Goal: Transaction & Acquisition: Obtain resource

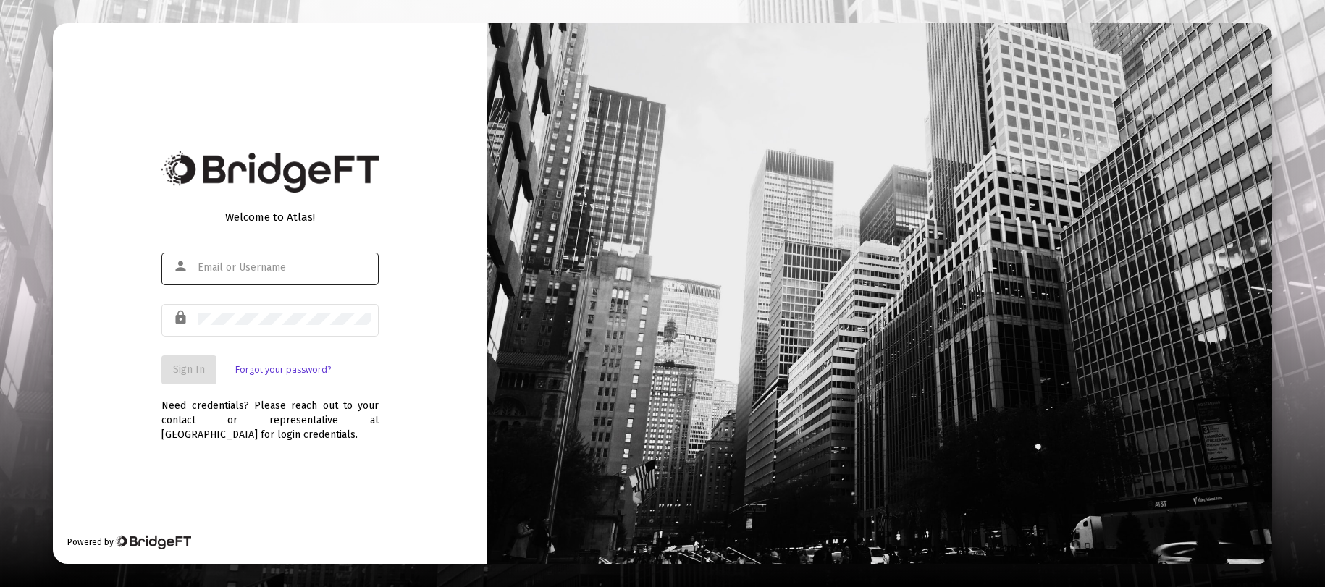
click at [256, 281] on div at bounding box center [285, 267] width 174 height 35
click at [262, 274] on div at bounding box center [285, 267] width 174 height 35
click at [263, 272] on input "text" at bounding box center [285, 268] width 174 height 12
type input "[EMAIL_ADDRESS][DOMAIN_NAME]"
click at [197, 380] on button "Sign In" at bounding box center [188, 370] width 55 height 29
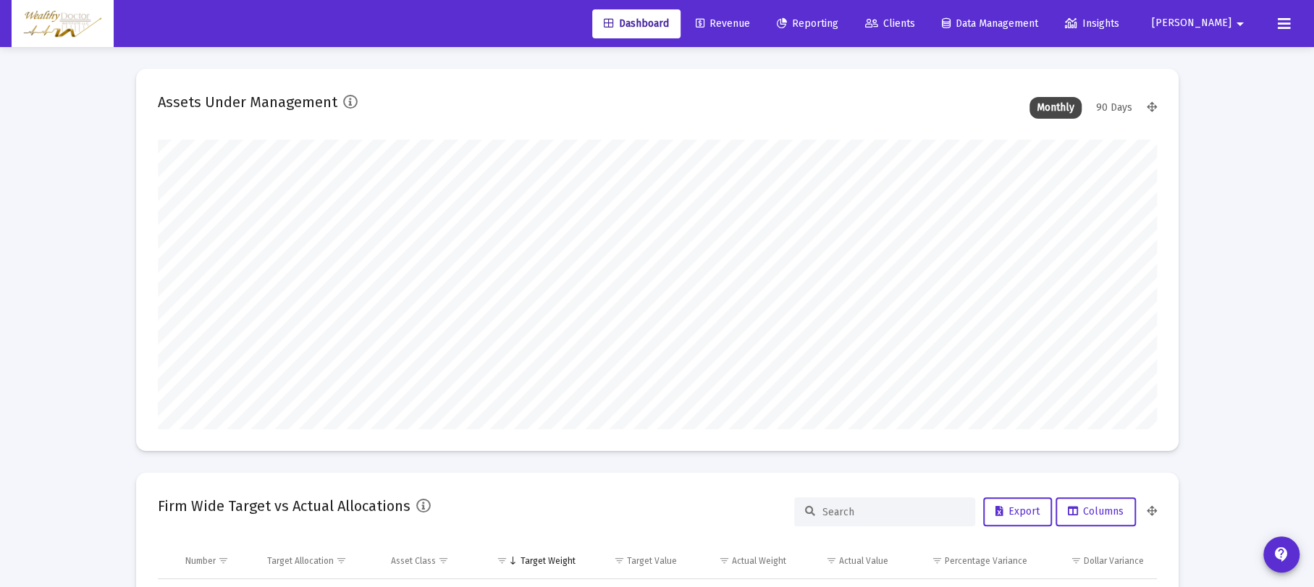
scroll to position [290, 999]
type input "[DATE]"
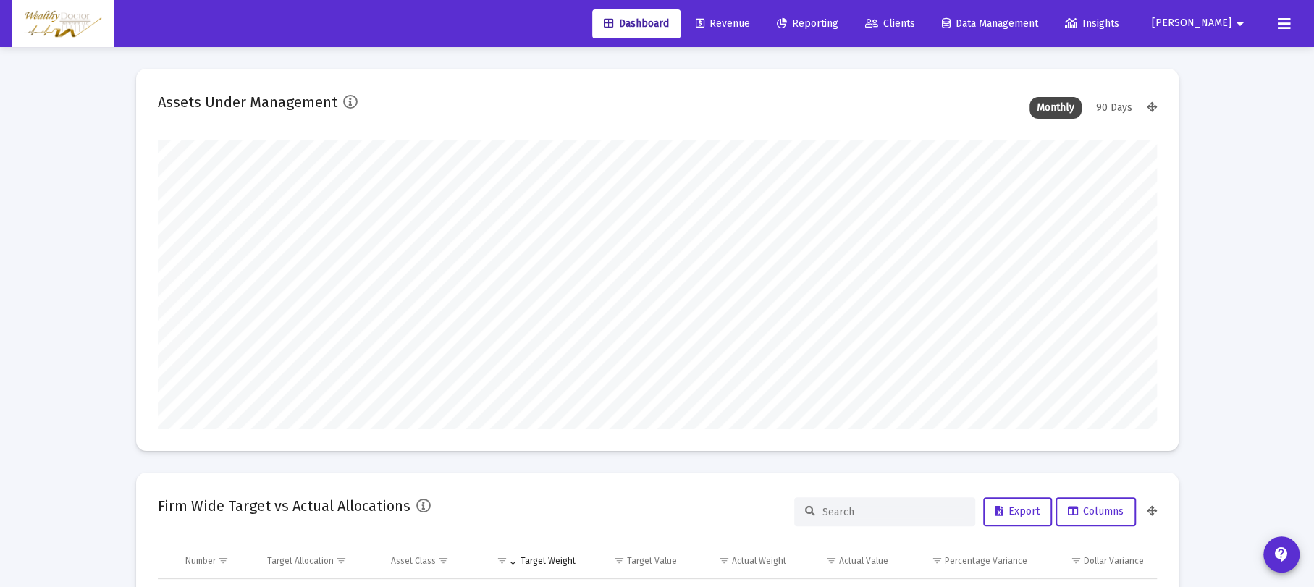
click at [839, 27] on span "Reporting" at bounding box center [808, 23] width 62 height 12
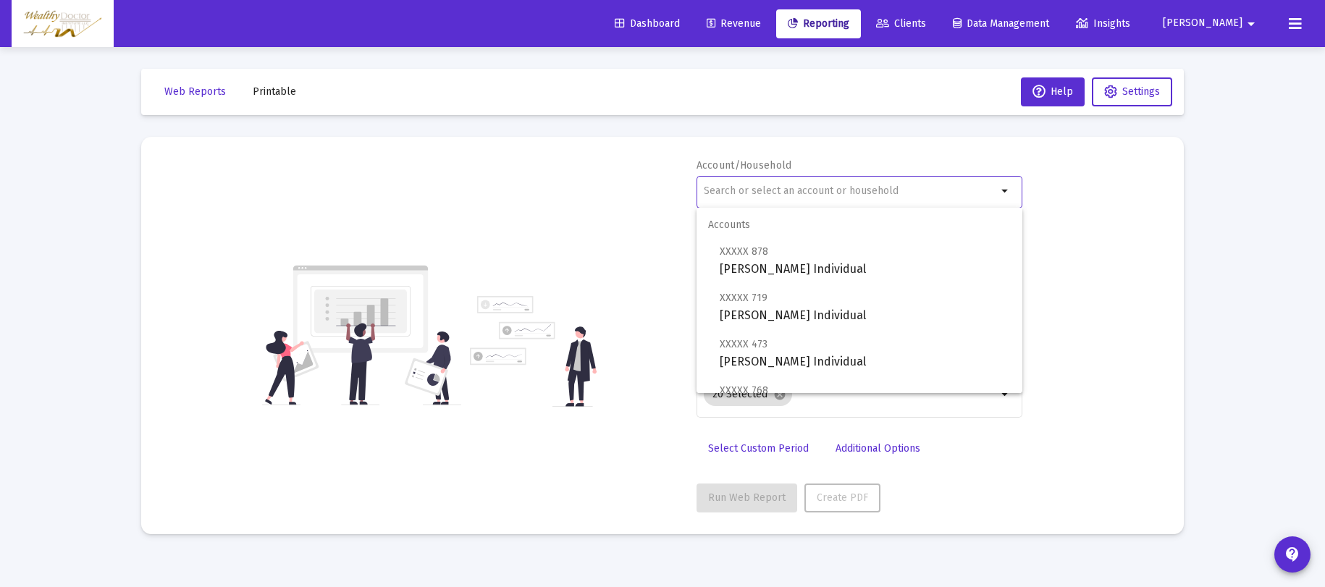
click at [861, 193] on input "text" at bounding box center [850, 191] width 293 height 12
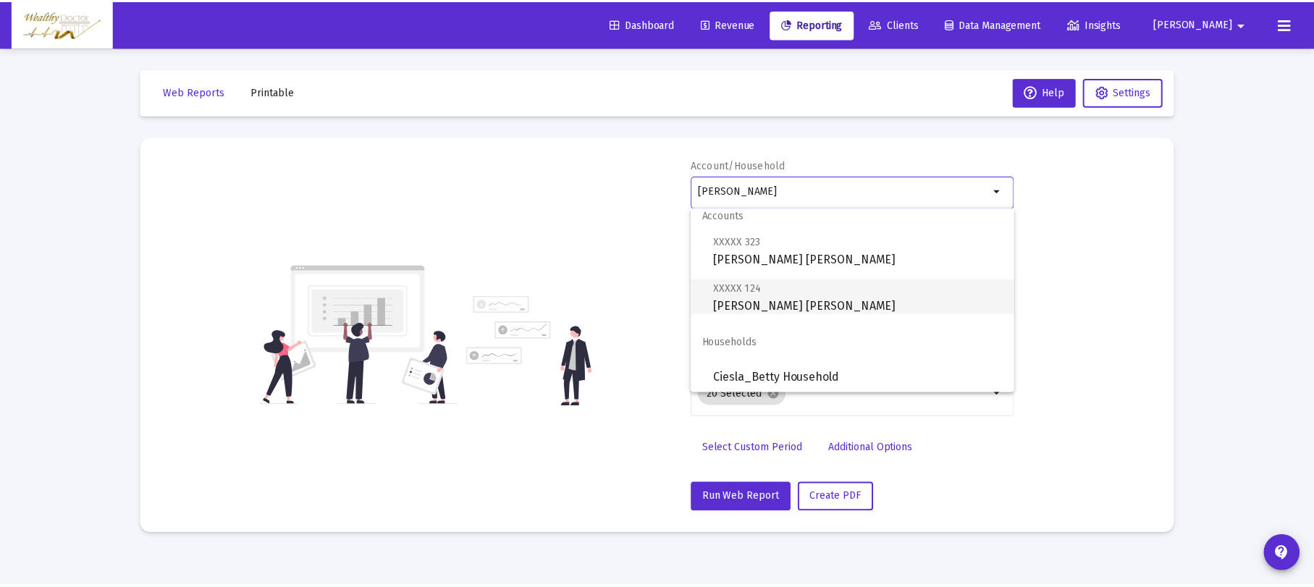
scroll to position [12, 0]
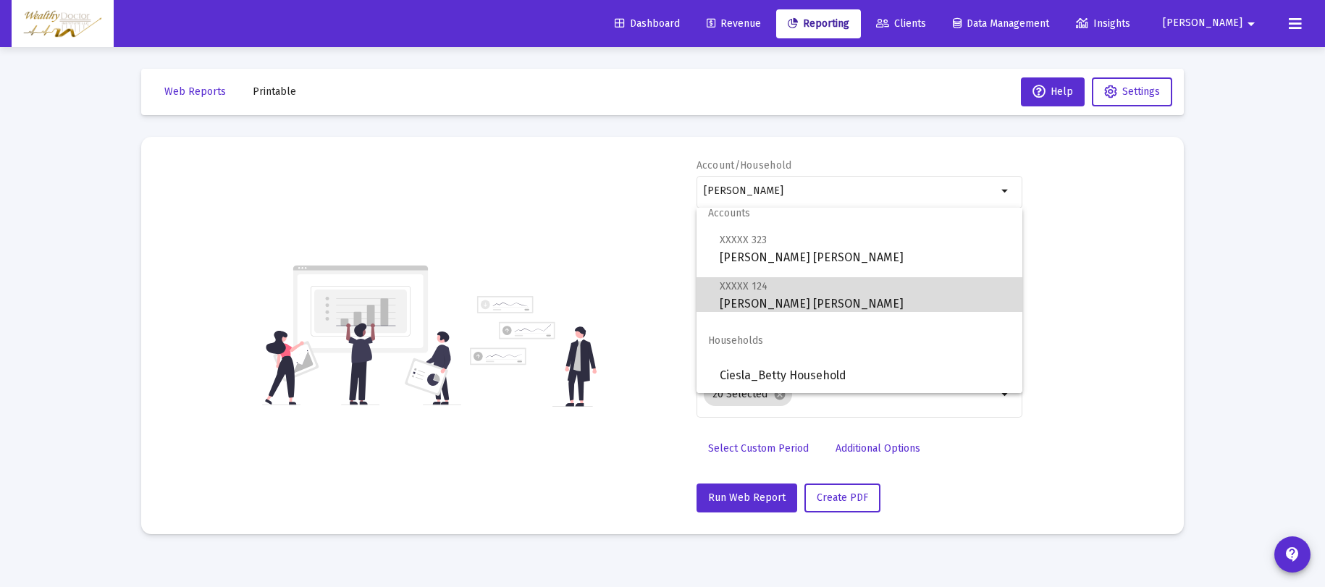
click at [902, 309] on span "XXXXX 124 [PERSON_NAME] [PERSON_NAME]" at bounding box center [865, 294] width 291 height 35
type input "[PERSON_NAME] [PERSON_NAME]"
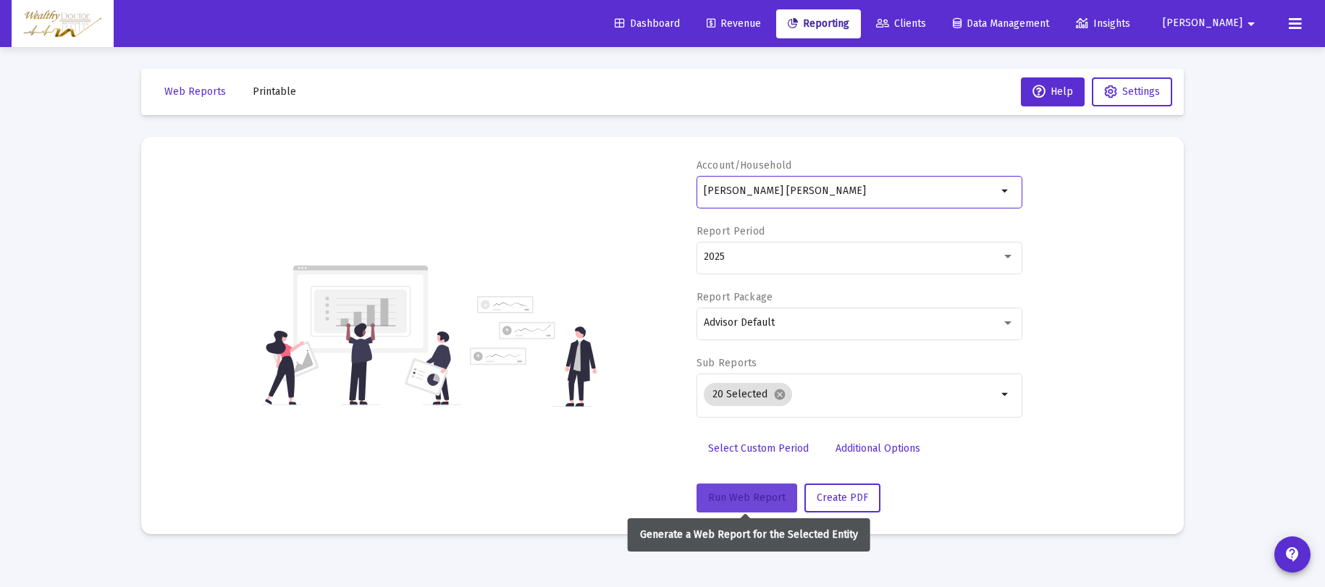
click at [759, 497] on span "Run Web Report" at bounding box center [746, 498] width 77 height 12
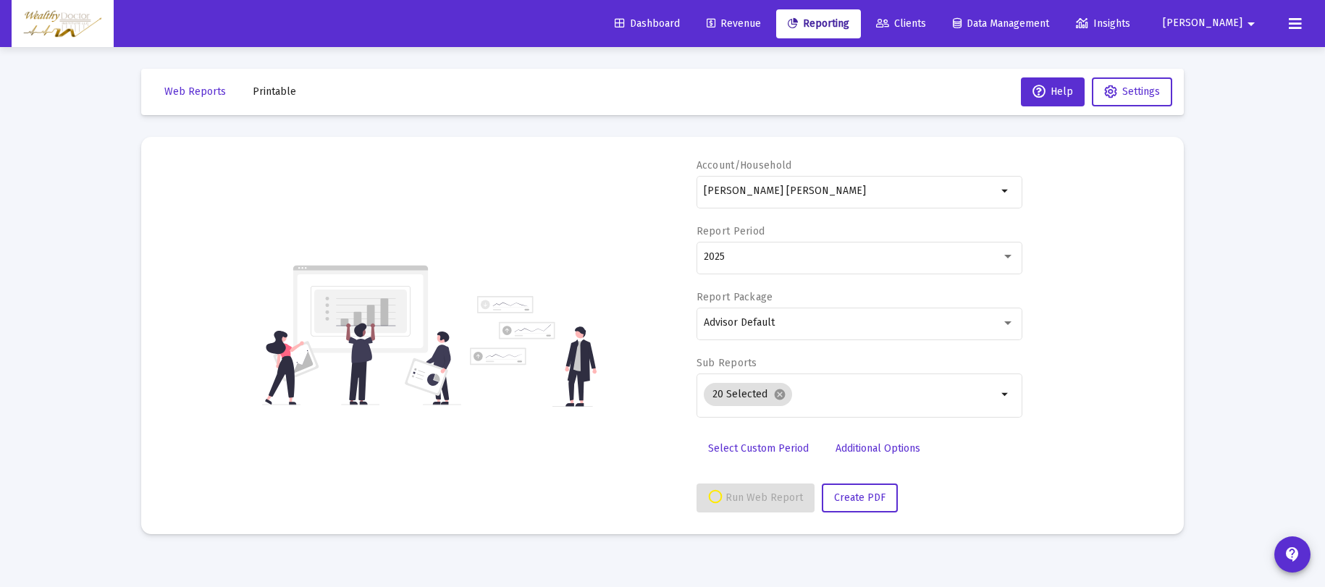
select select "View all"
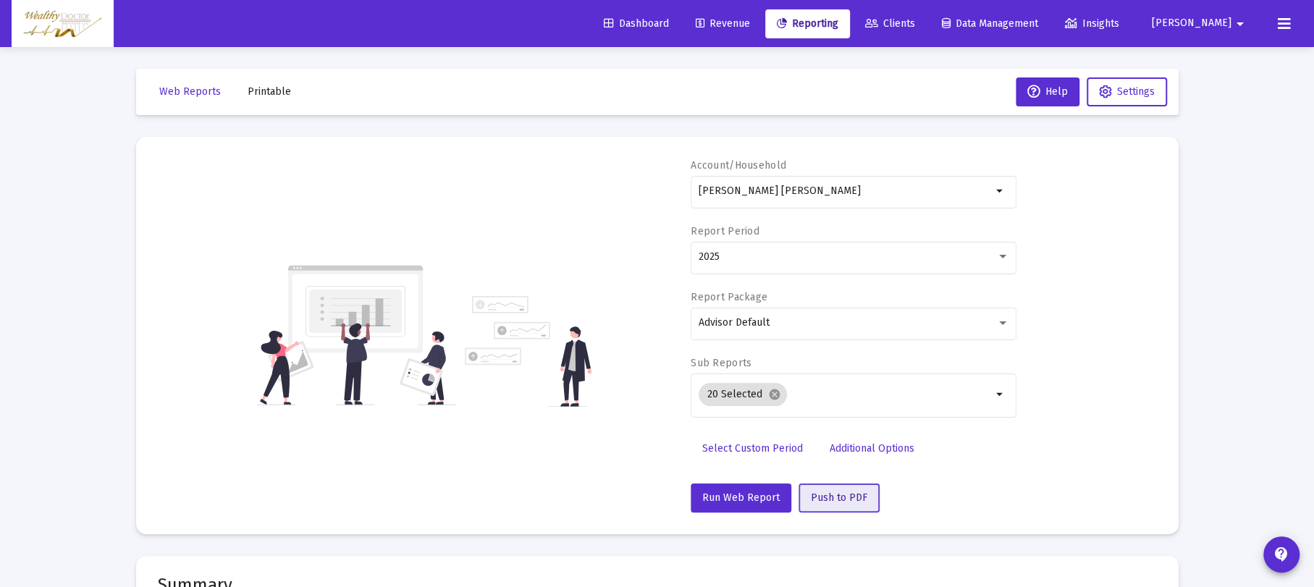
click at [856, 500] on span "Push to PDF" at bounding box center [839, 498] width 56 height 12
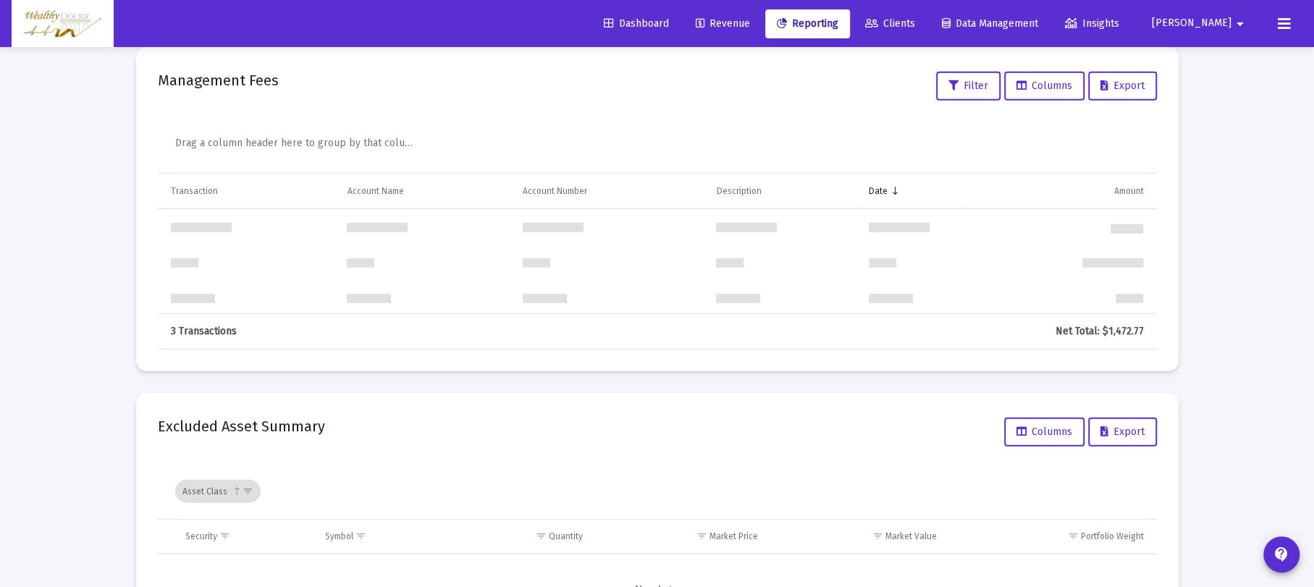
scroll to position [7060, 0]
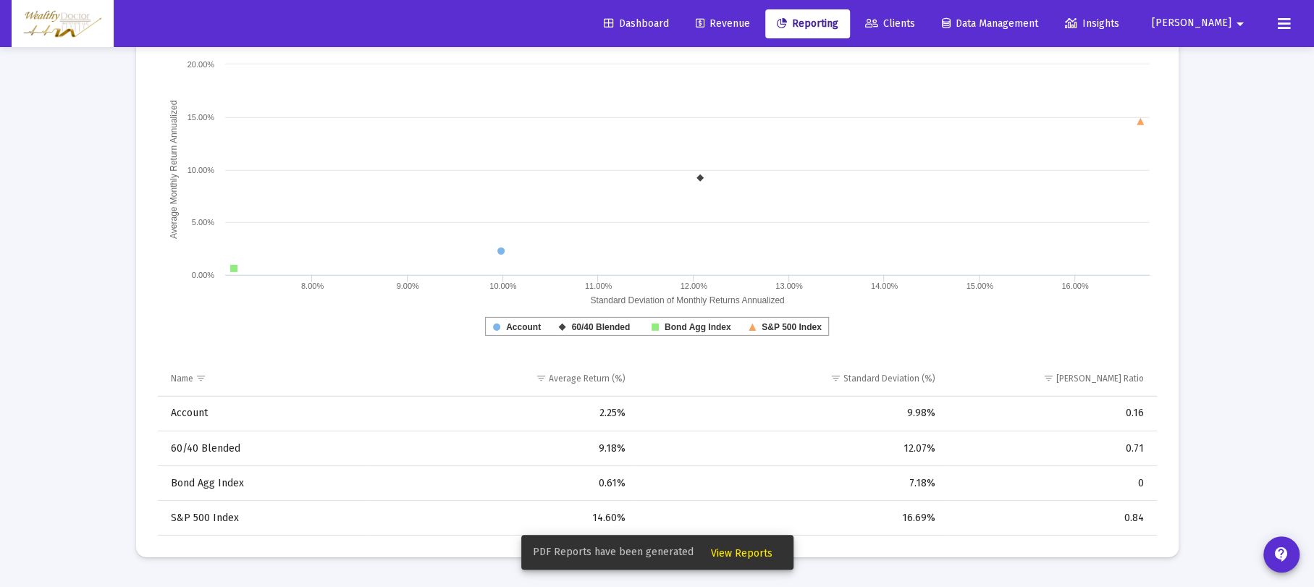
click at [734, 548] on span "View Reports" at bounding box center [742, 553] width 62 height 12
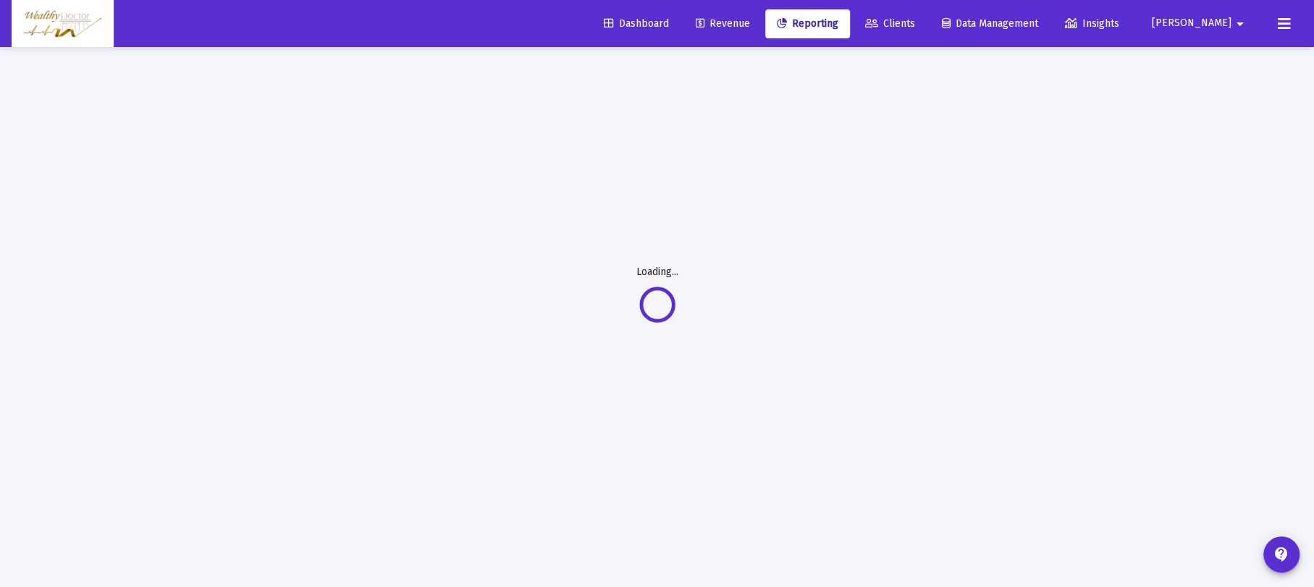
scroll to position [47, 0]
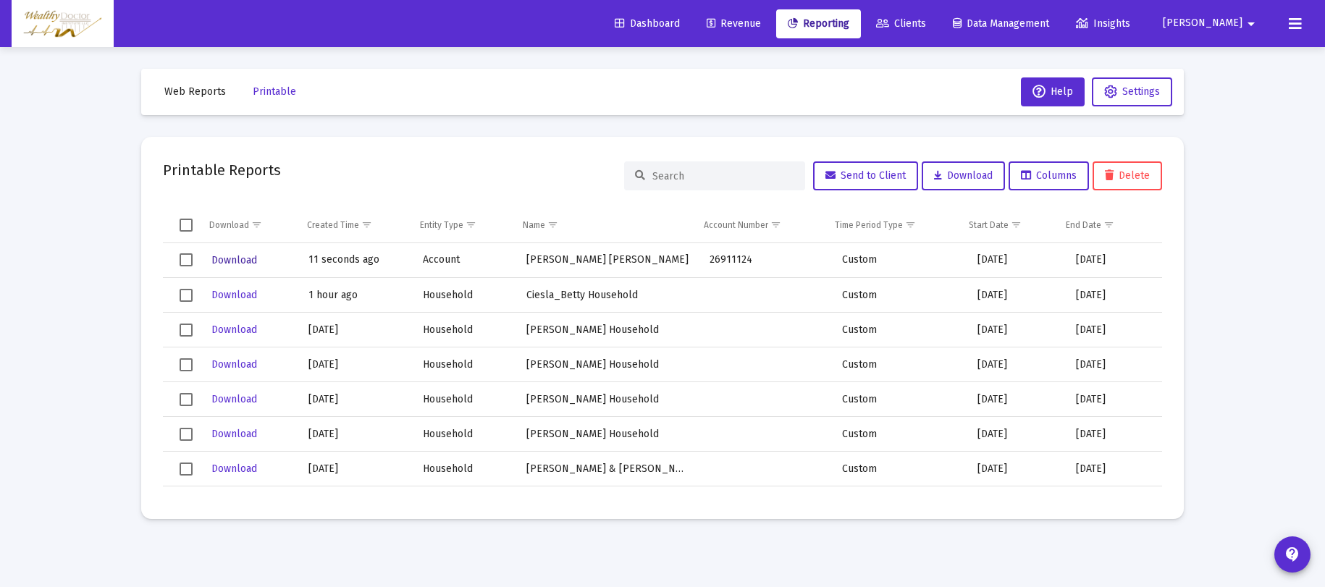
click at [246, 255] on span "Download" at bounding box center [234, 260] width 46 height 12
click at [229, 289] on span "Download" at bounding box center [234, 295] width 46 height 12
click at [253, 92] on span "Printable" at bounding box center [274, 91] width 43 height 12
click at [206, 92] on span "Web Reports" at bounding box center [195, 91] width 62 height 12
select select "View all"
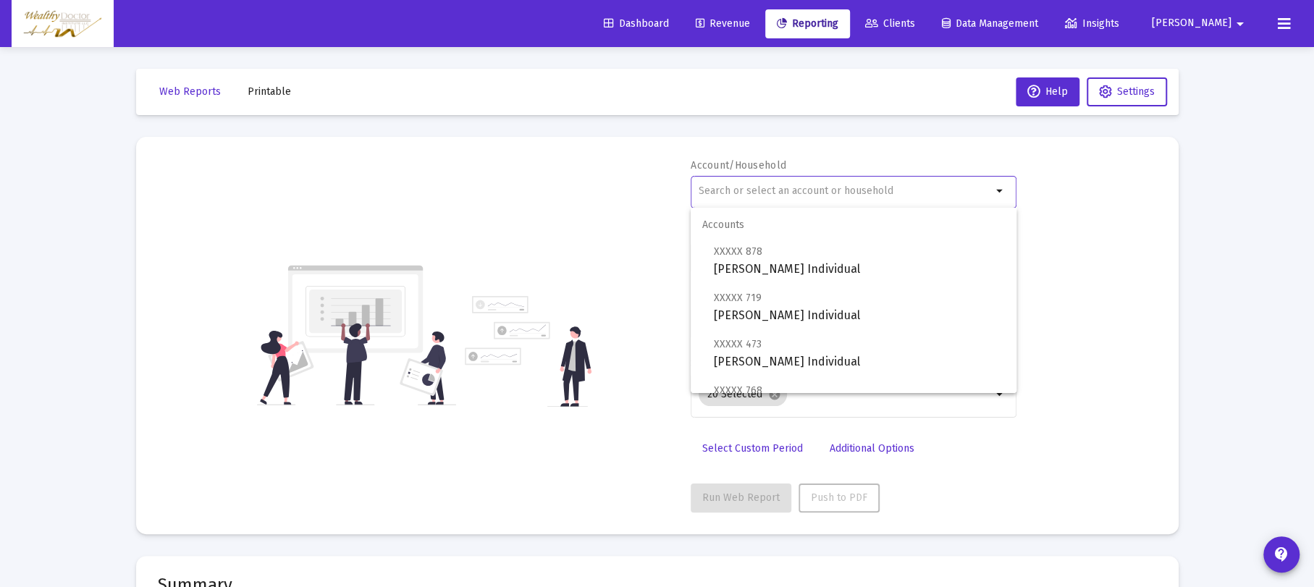
click at [862, 188] on input "text" at bounding box center [845, 191] width 293 height 12
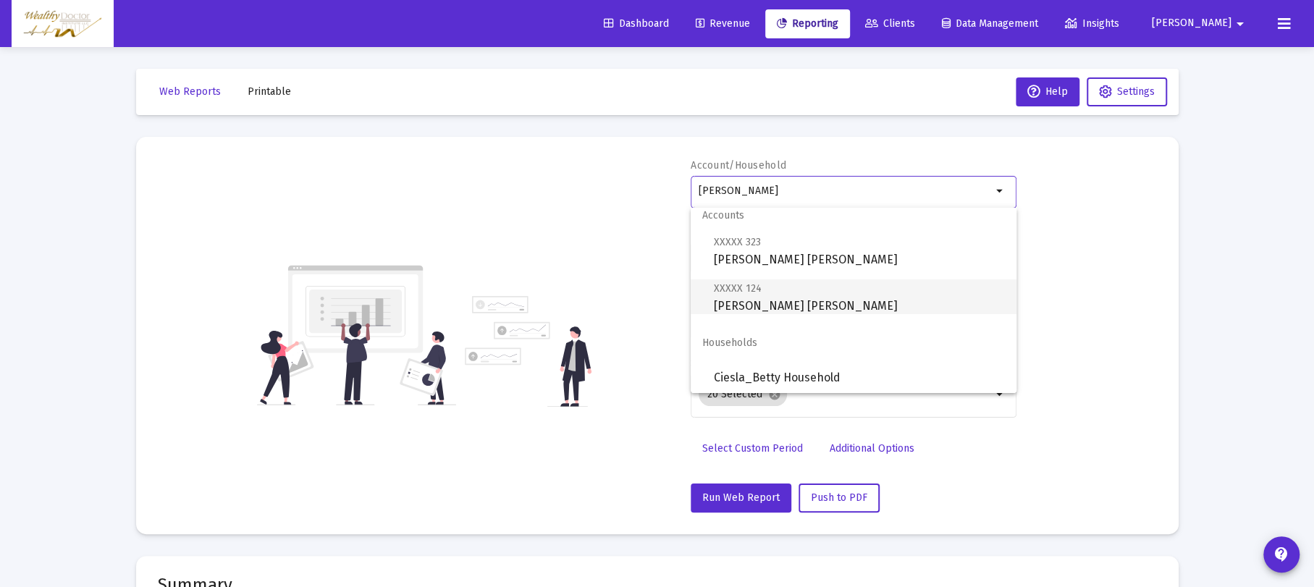
scroll to position [12, 0]
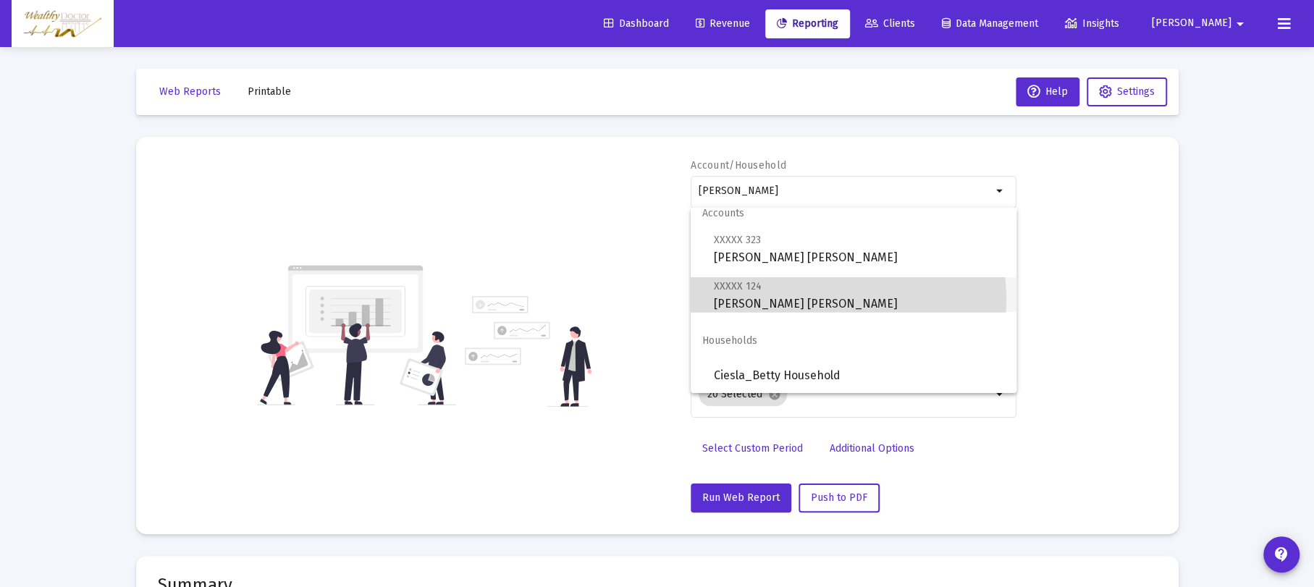
click at [822, 299] on span "XXXXX 124 [PERSON_NAME] [PERSON_NAME]" at bounding box center [859, 294] width 291 height 35
type input "[PERSON_NAME] [PERSON_NAME]"
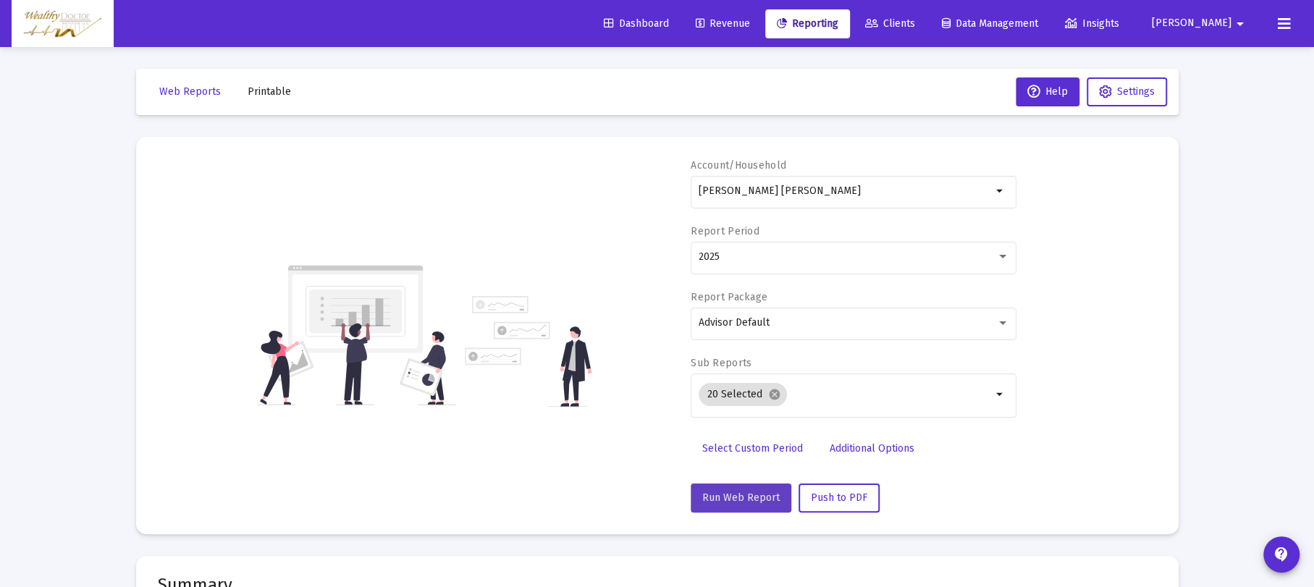
click at [765, 503] on button "Run Web Report" at bounding box center [741, 498] width 101 height 29
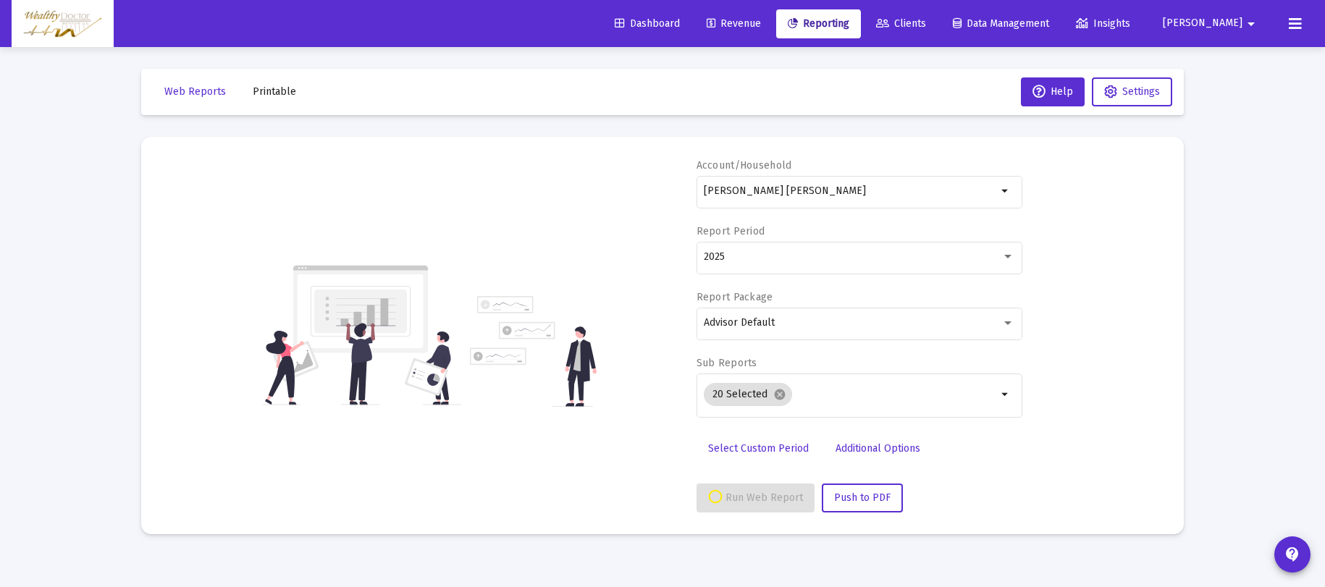
select select "View all"
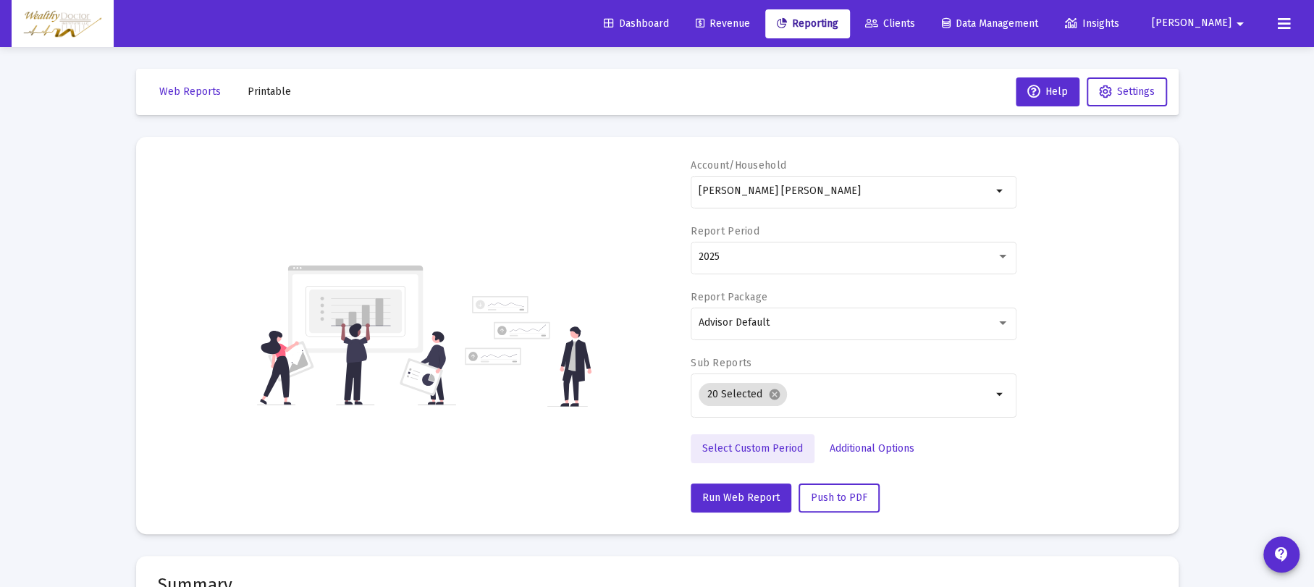
click at [784, 448] on span "Select Custom Period" at bounding box center [752, 448] width 101 height 12
click at [834, 252] on icon "Open calendar" at bounding box center [840, 256] width 12 height 13
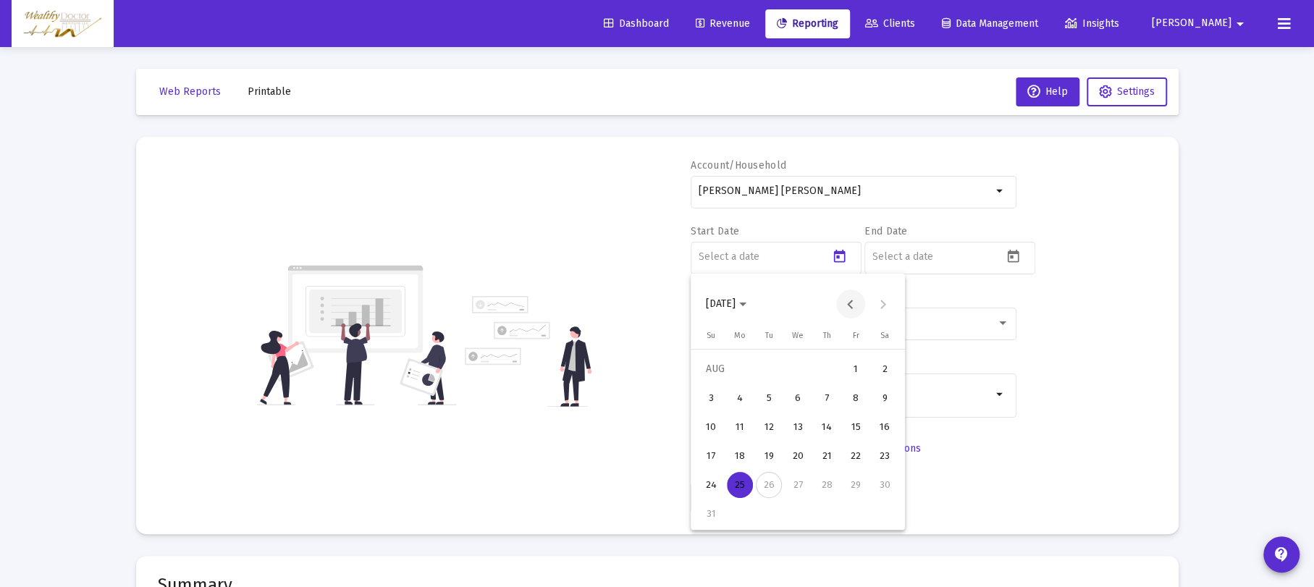
click at [857, 307] on button "Previous month" at bounding box center [850, 304] width 29 height 29
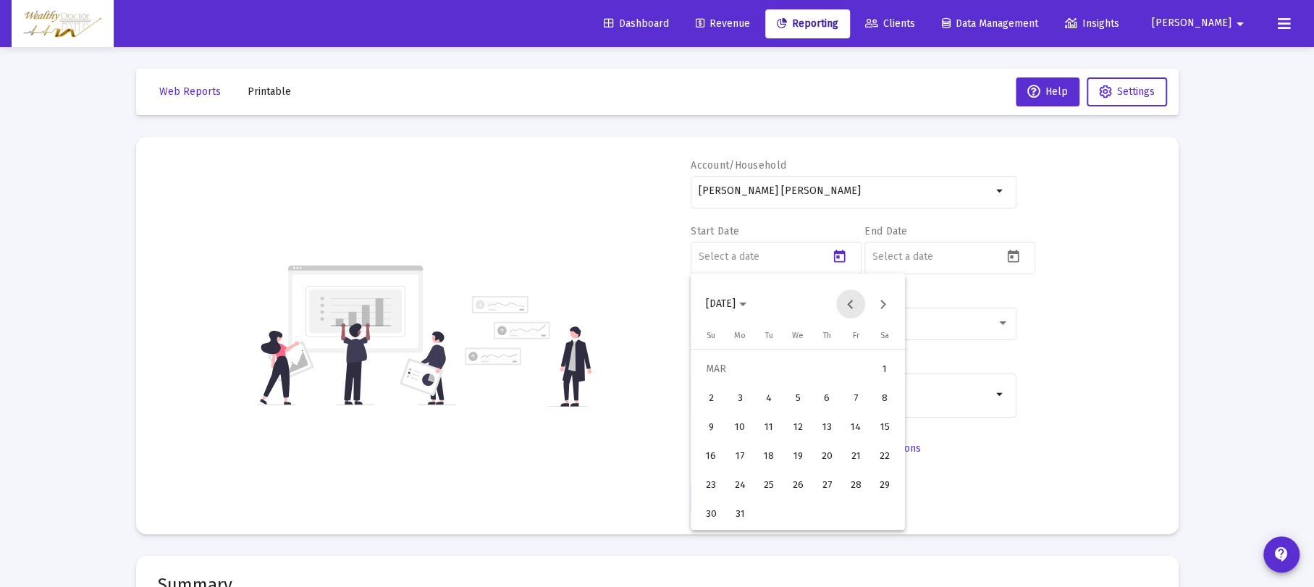
click at [857, 307] on button "Previous month" at bounding box center [850, 304] width 29 height 29
click at [810, 369] on div "1" at bounding box center [798, 369] width 26 height 26
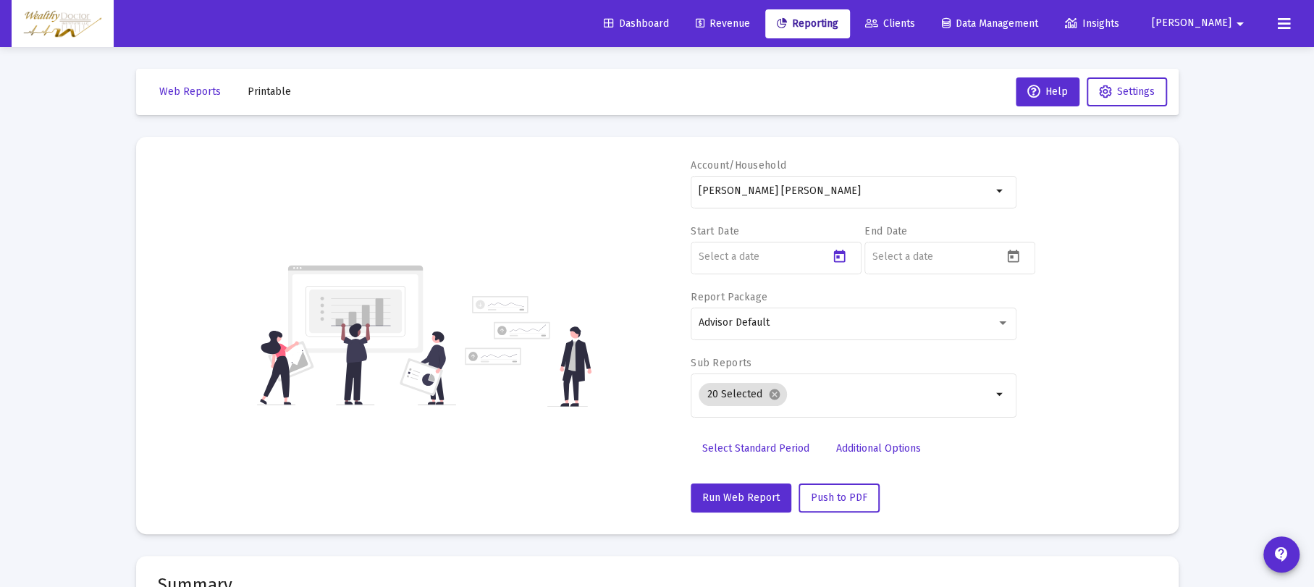
type input "[DATE]"
click at [1009, 252] on icon "Open calendar" at bounding box center [1013, 256] width 12 height 13
click at [918, 480] on div "25" at bounding box center [914, 485] width 26 height 26
type input "[DATE]"
click at [850, 502] on span "Push to PDF" at bounding box center [839, 498] width 56 height 12
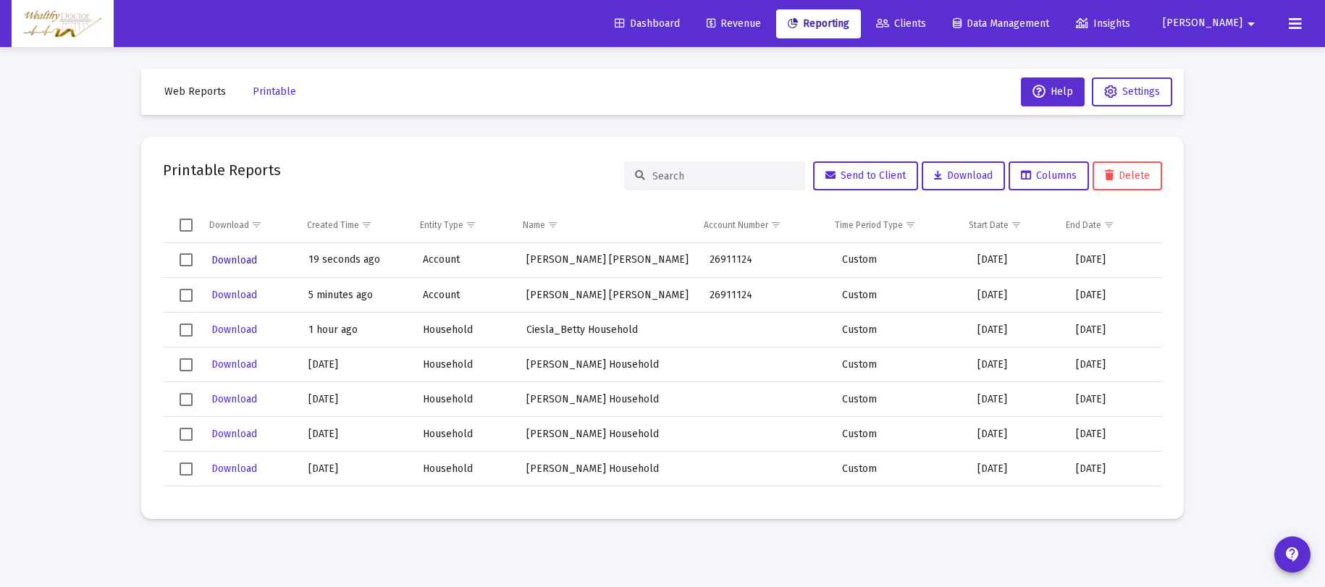
click at [230, 261] on span "Download" at bounding box center [234, 260] width 46 height 12
